Goal: Task Accomplishment & Management: Complete application form

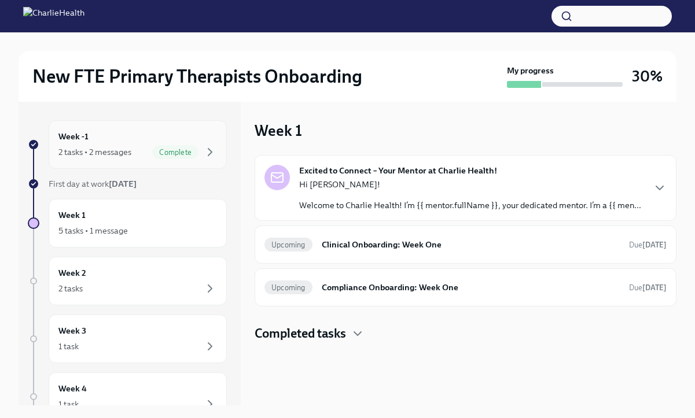
click at [158, 149] on span "Complete" at bounding box center [175, 152] width 46 height 9
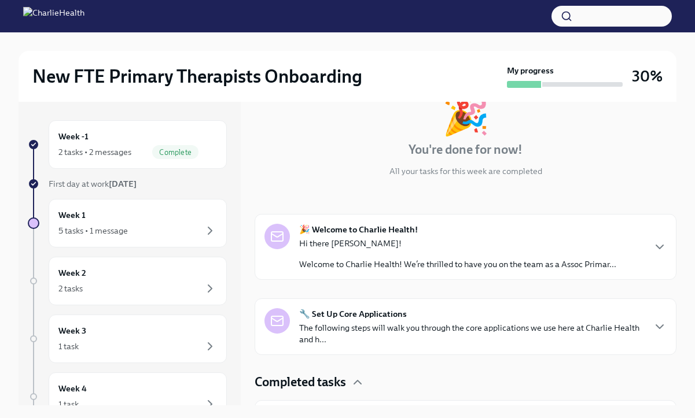
scroll to position [84, 0]
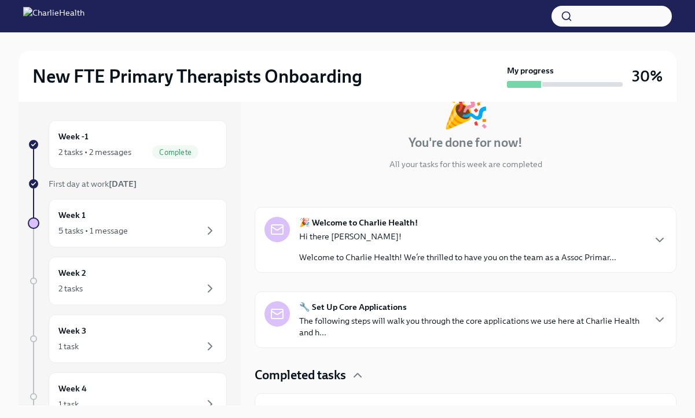
click at [405, 259] on p "Welcome to Charlie Health! We’re thrilled to have you on the team as a Assoc Pr…" at bounding box center [457, 258] width 317 height 12
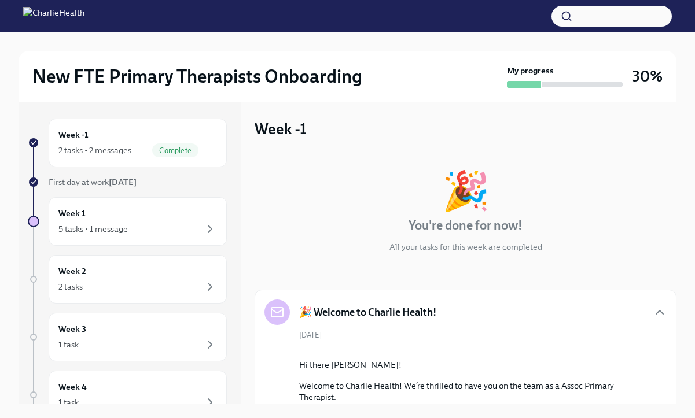
scroll to position [0, 0]
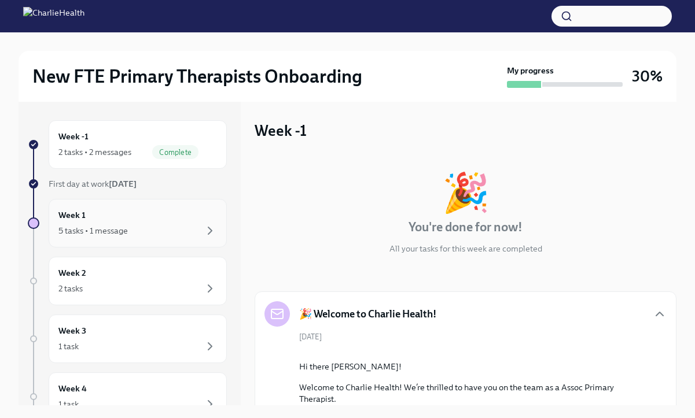
click at [186, 223] on div "Week 1 5 tasks • 1 message" at bounding box center [137, 223] width 159 height 29
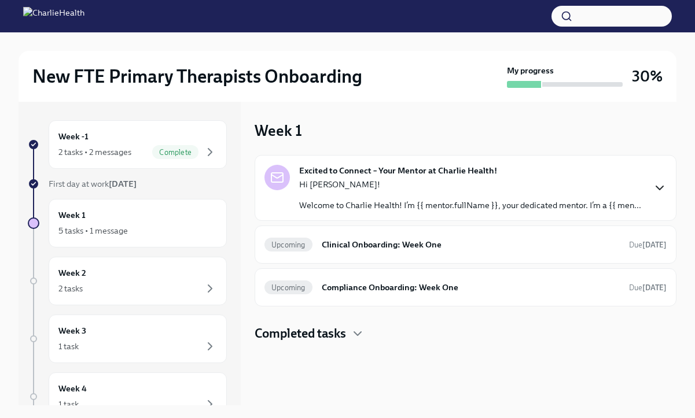
click at [661, 186] on icon "button" at bounding box center [660, 188] width 14 height 14
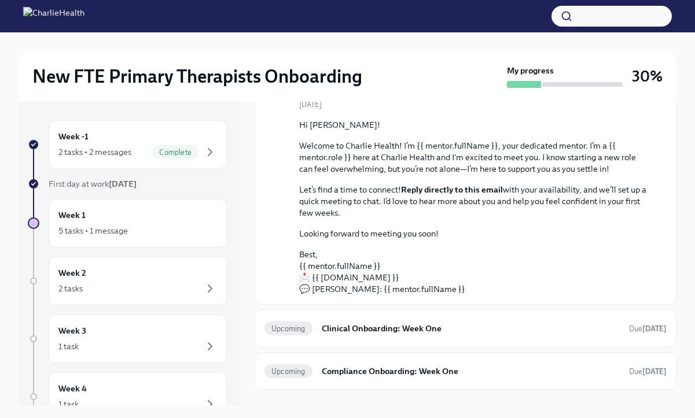
scroll to position [117, 0]
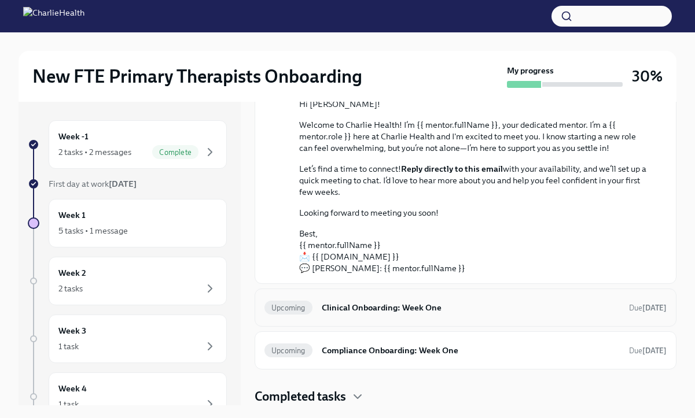
click at [530, 313] on h6 "Clinical Onboarding: Week One" at bounding box center [471, 307] width 298 height 13
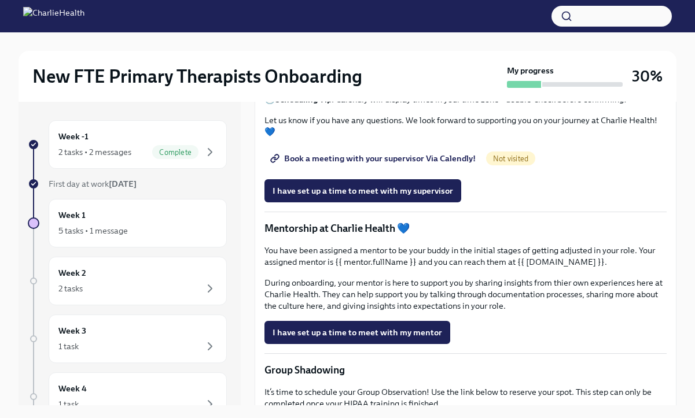
scroll to position [955, 0]
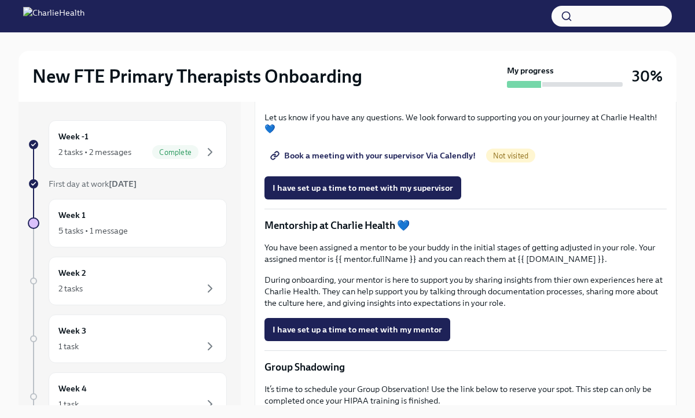
click at [377, 161] on span "Book a meeting with your supervisor Via Calendly!" at bounding box center [373, 156] width 203 height 12
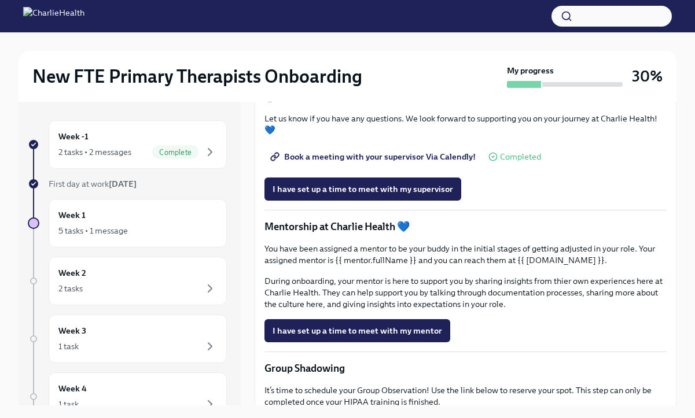
scroll to position [960, 0]
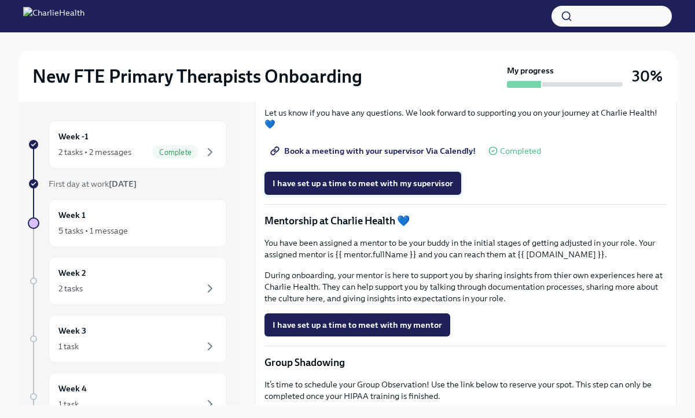
click at [387, 189] on span "I have set up a time to meet with my supervisor" at bounding box center [362, 184] width 180 height 12
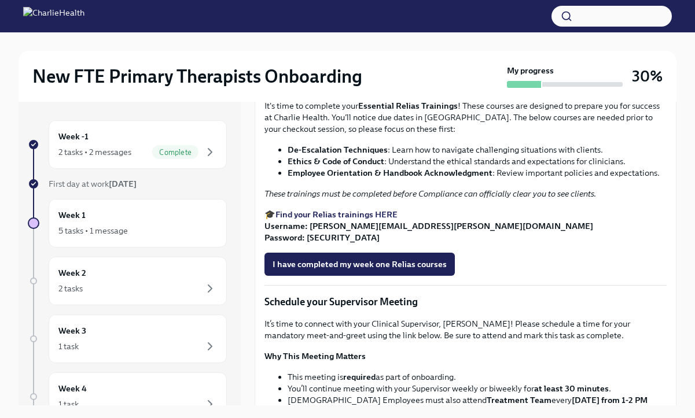
scroll to position [622, 0]
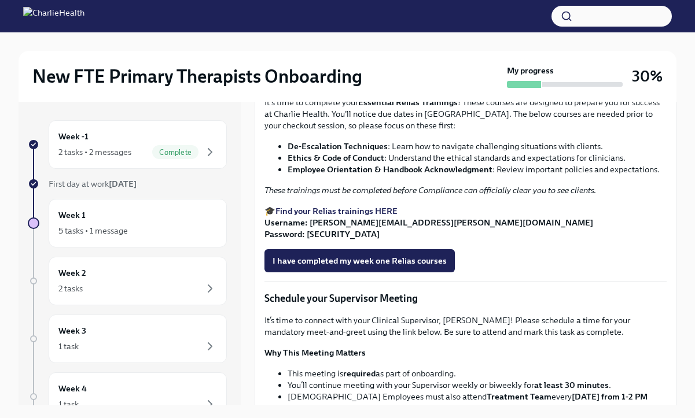
click at [376, 58] on span "I confirm I have started my Docebo courses" at bounding box center [354, 53] width 165 height 12
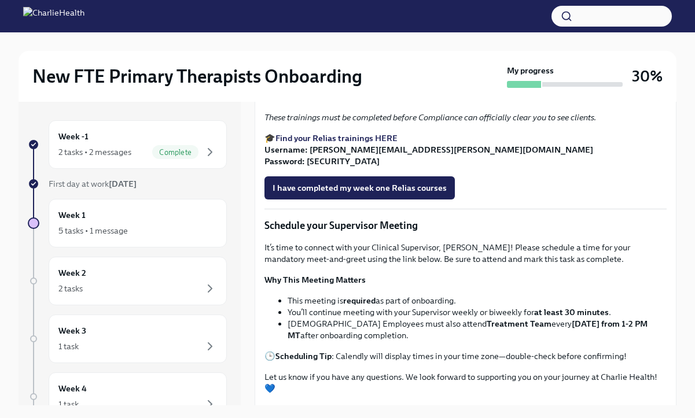
scroll to position [700, 0]
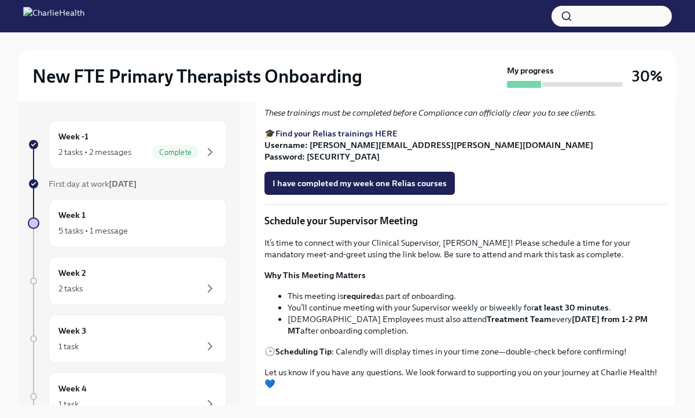
click at [365, 139] on strong "Find your Relias trainings HERE" at bounding box center [336, 133] width 122 height 10
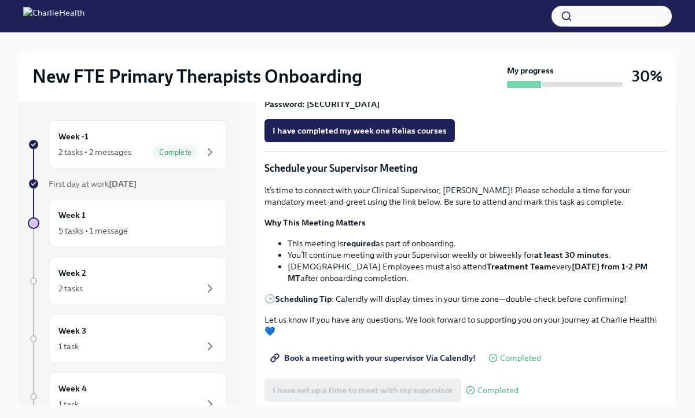
scroll to position [756, 0]
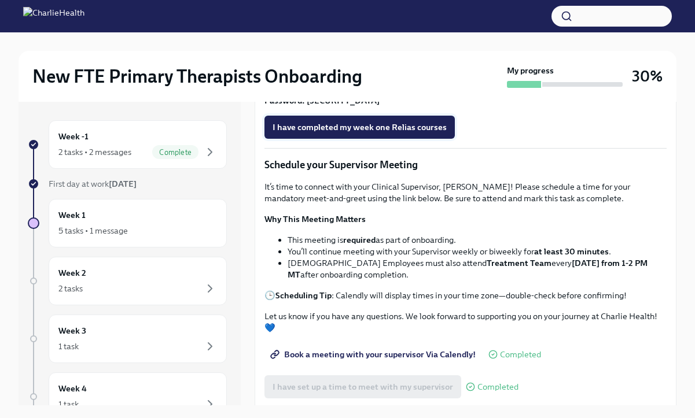
click at [373, 133] on span "I have completed my week one Relias courses" at bounding box center [359, 127] width 174 height 12
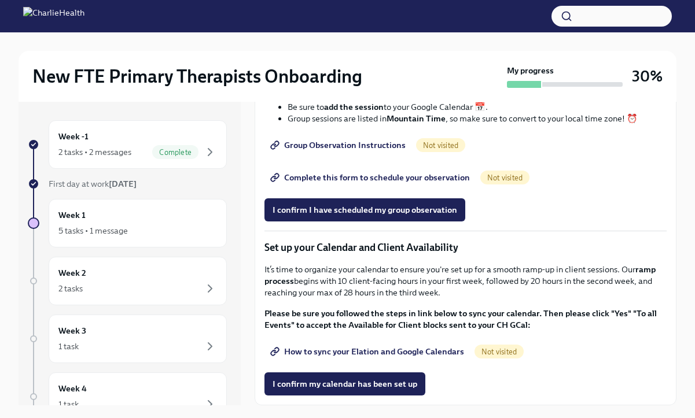
scroll to position [1599, 0]
click at [172, 277] on div "Week 2 2 tasks" at bounding box center [137, 281] width 159 height 29
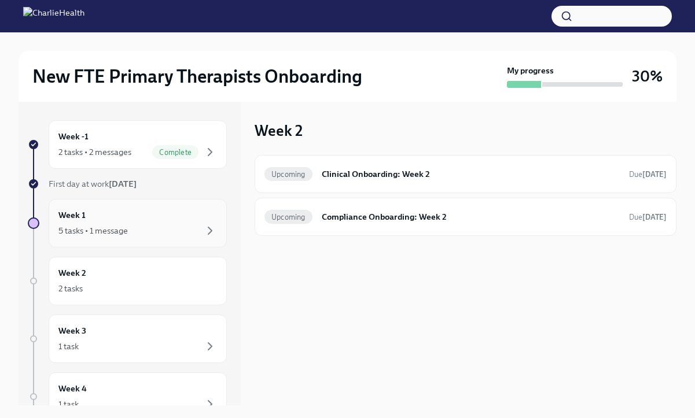
click at [164, 230] on div "5 tasks • 1 message" at bounding box center [137, 231] width 159 height 14
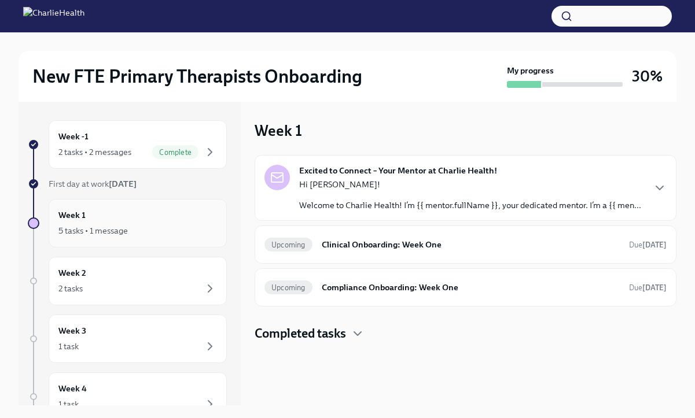
click at [164, 230] on div "5 tasks • 1 message" at bounding box center [137, 231] width 159 height 14
click at [378, 282] on h6 "Compliance Onboarding: Week One" at bounding box center [471, 287] width 298 height 13
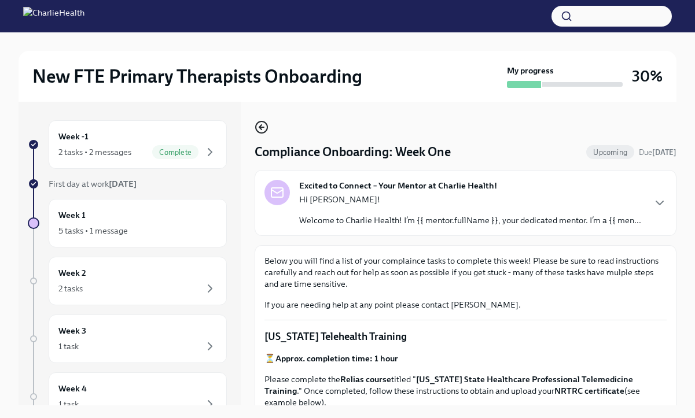
click at [259, 127] on icon "button" at bounding box center [260, 127] width 2 height 5
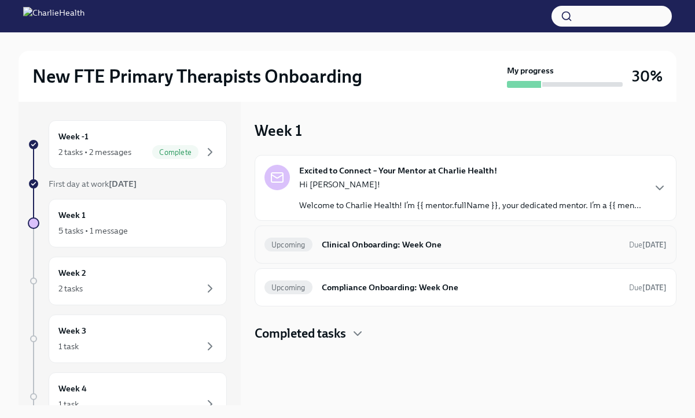
click at [366, 246] on h6 "Clinical Onboarding: Week One" at bounding box center [471, 244] width 298 height 13
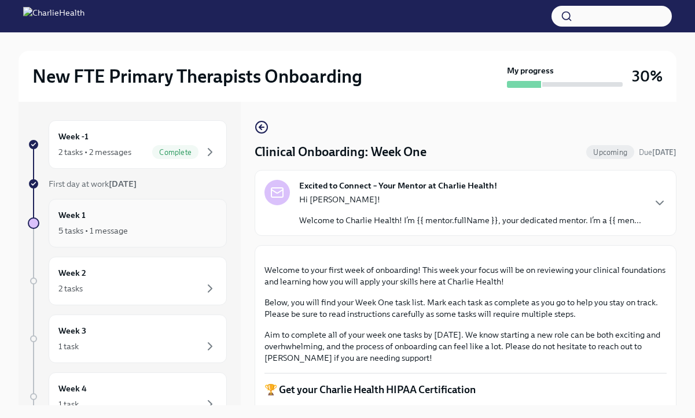
click at [97, 239] on div "Week 1 5 tasks • 1 message" at bounding box center [138, 223] width 178 height 49
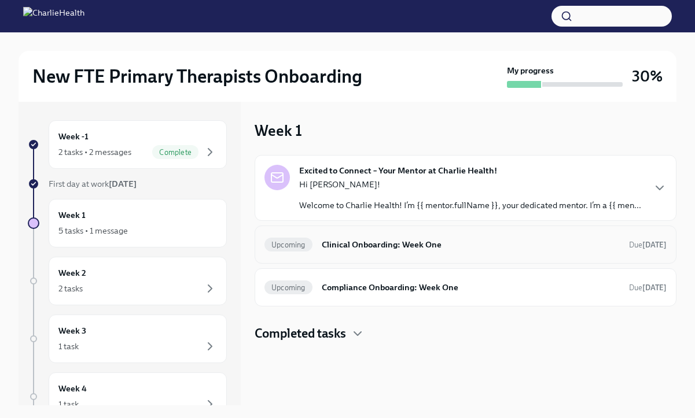
click at [338, 244] on h6 "Clinical Onboarding: Week One" at bounding box center [471, 244] width 298 height 13
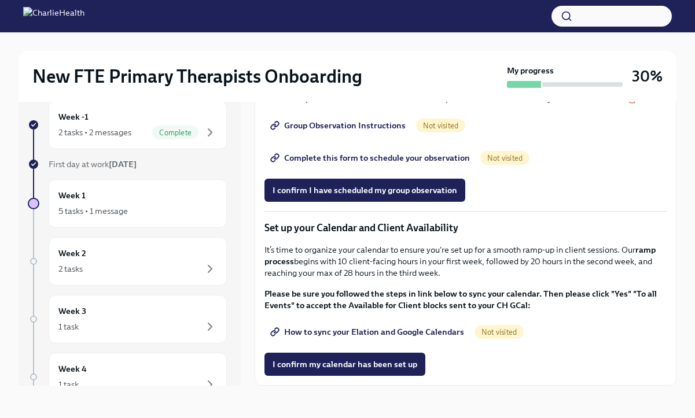
scroll to position [1599, 0]
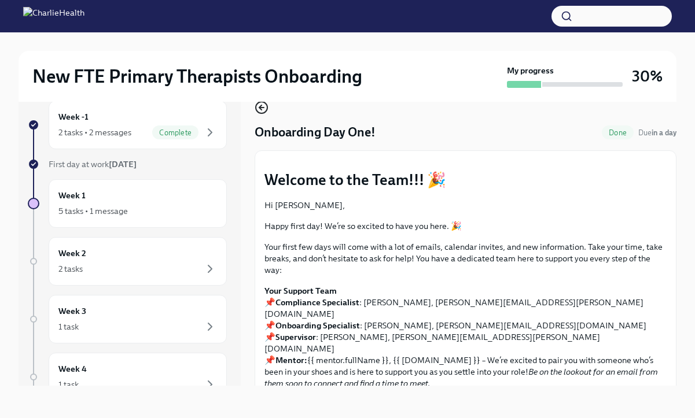
click at [260, 105] on icon "button" at bounding box center [262, 108] width 14 height 14
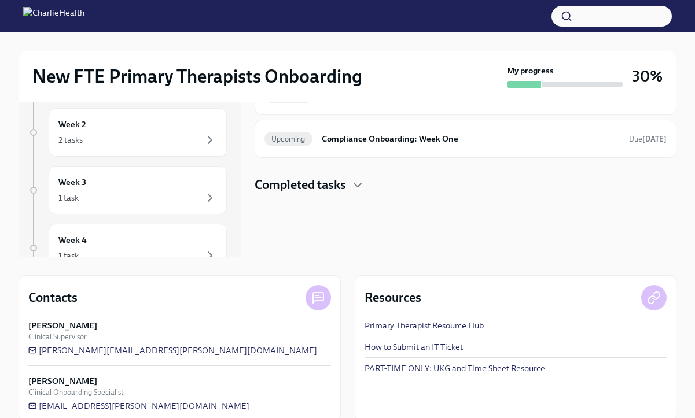
scroll to position [166, 0]
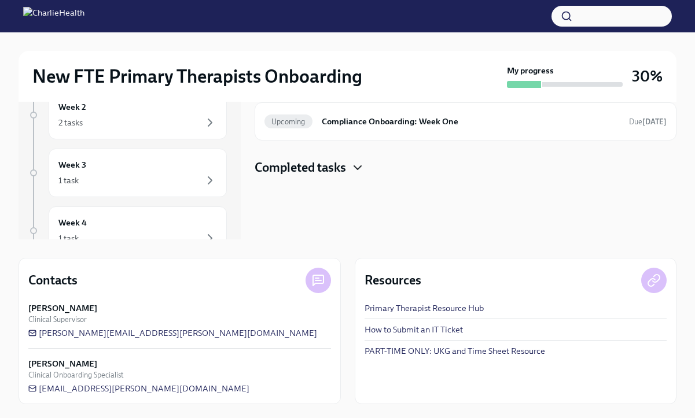
click at [352, 170] on icon "button" at bounding box center [358, 168] width 14 height 14
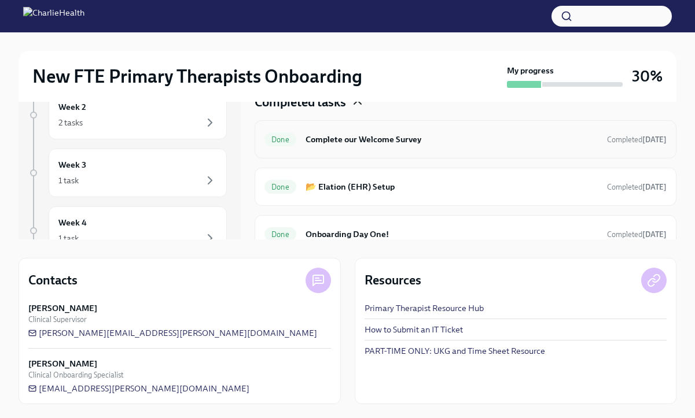
scroll to position [79, 0]
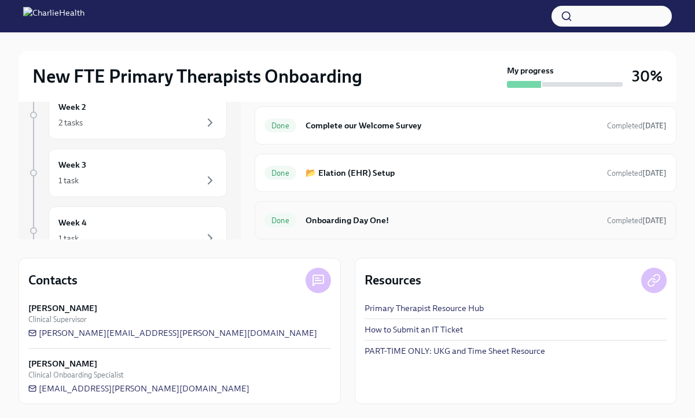
click at [359, 219] on h6 "Onboarding Day One!" at bounding box center [451, 220] width 292 height 13
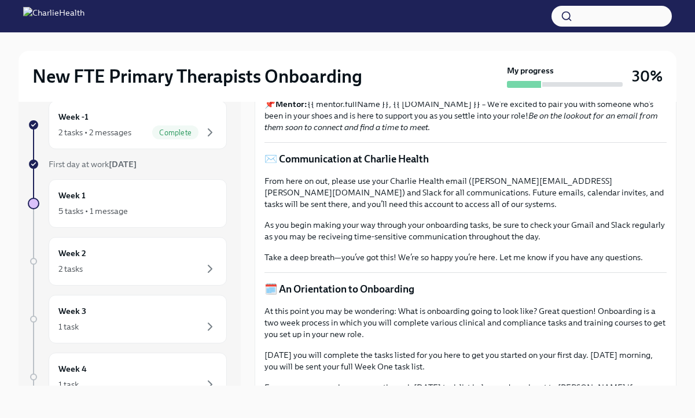
scroll to position [268, 0]
